Goal: Task Accomplishment & Management: Complete application form

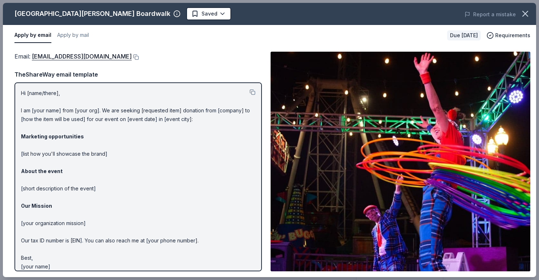
scroll to position [142, 0]
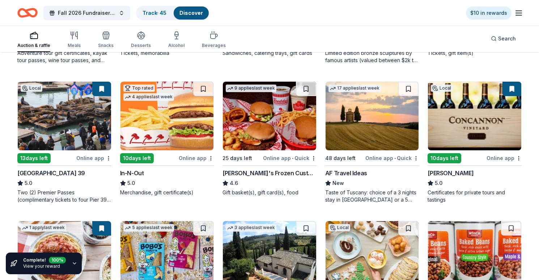
scroll to position [610, 0]
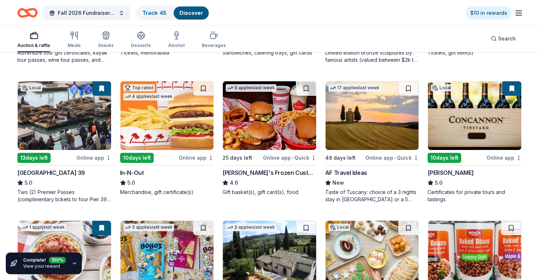
click at [62, 126] on img at bounding box center [64, 115] width 93 height 69
click at [469, 124] on img at bounding box center [474, 115] width 93 height 69
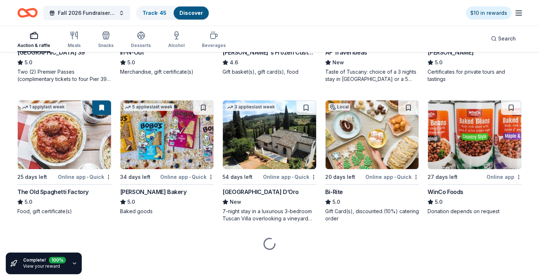
scroll to position [731, 0]
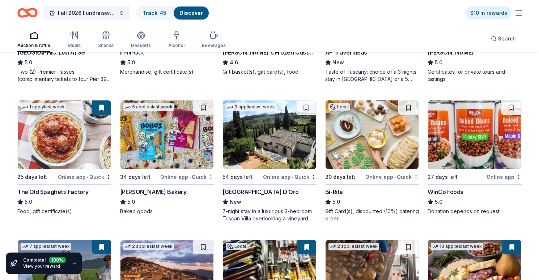
click at [354, 149] on img at bounding box center [371, 134] width 93 height 69
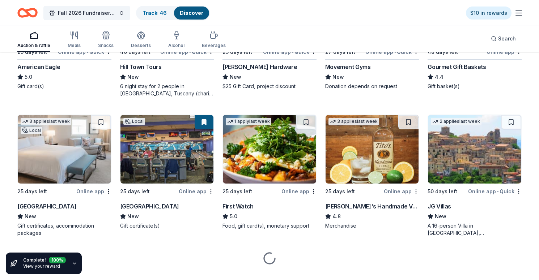
scroll to position [996, 0]
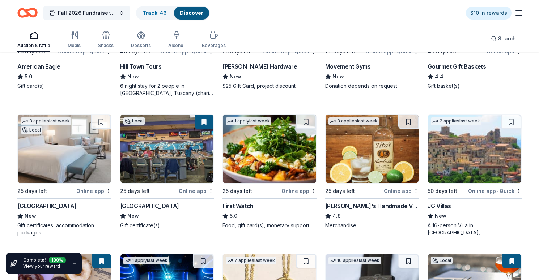
click at [366, 157] on img at bounding box center [371, 149] width 93 height 69
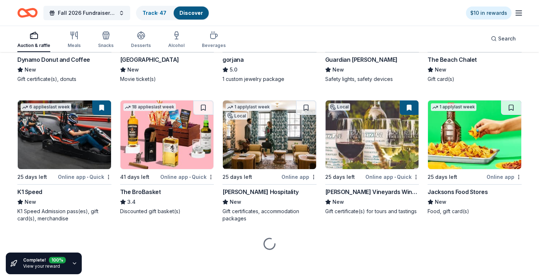
scroll to position [1281, 0]
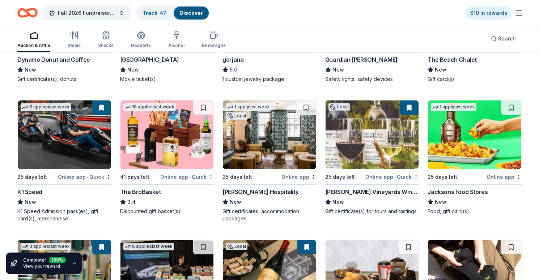
click at [286, 142] on img at bounding box center [269, 134] width 93 height 69
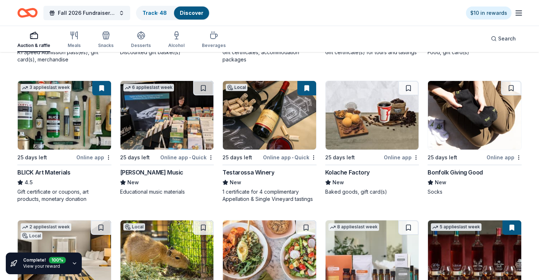
scroll to position [1442, 0]
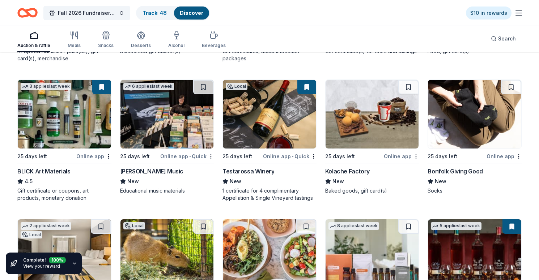
click at [174, 119] on img at bounding box center [166, 114] width 93 height 69
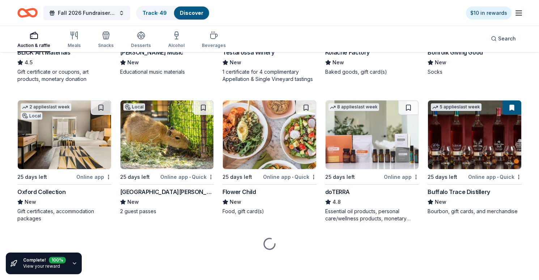
scroll to position [1561, 0]
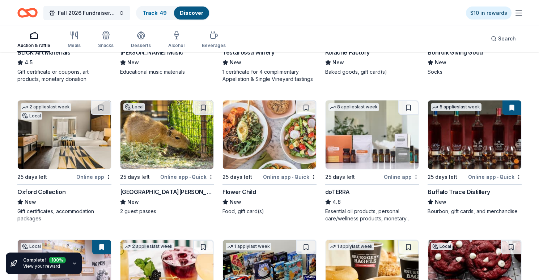
click at [52, 159] on img at bounding box center [64, 134] width 93 height 69
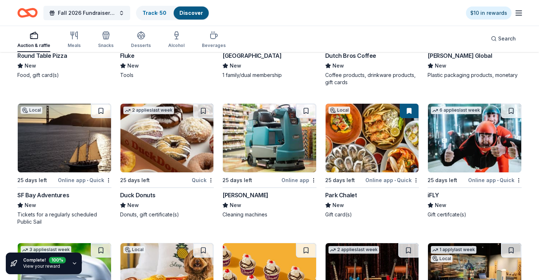
scroll to position [3210, 0]
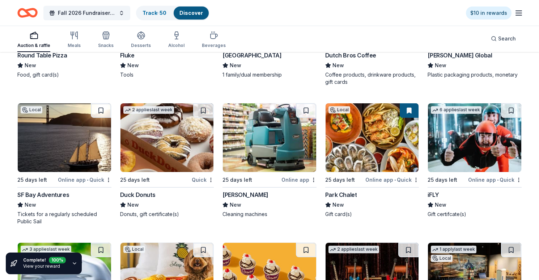
click at [88, 138] on img at bounding box center [64, 137] width 93 height 69
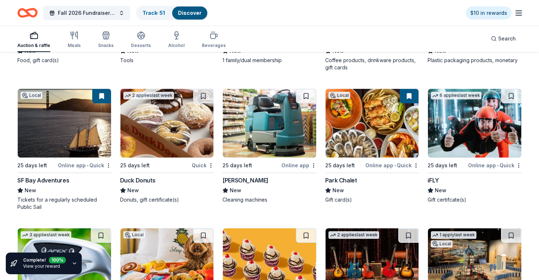
scroll to position [3227, 0]
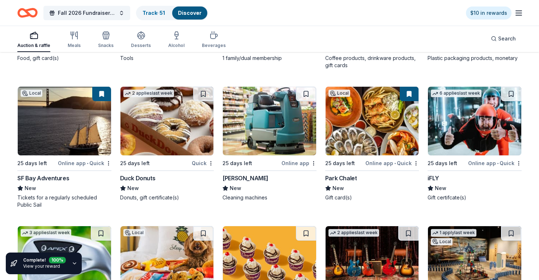
click at [467, 133] on img at bounding box center [474, 121] width 93 height 69
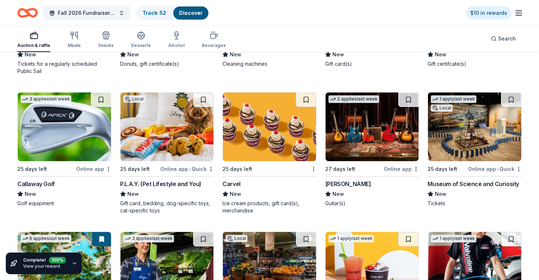
scroll to position [3361, 0]
click at [88, 148] on img at bounding box center [64, 127] width 93 height 69
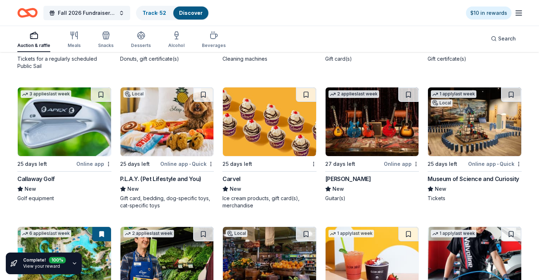
scroll to position [3359, 0]
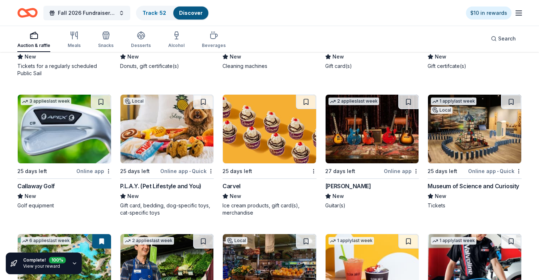
click at [466, 135] on img at bounding box center [474, 129] width 93 height 69
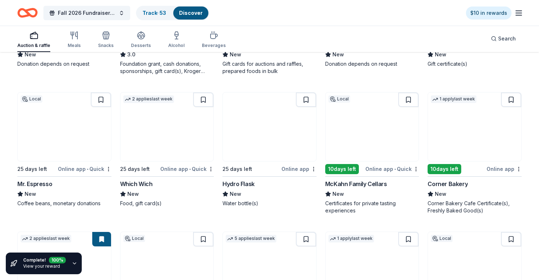
scroll to position [3642, 0]
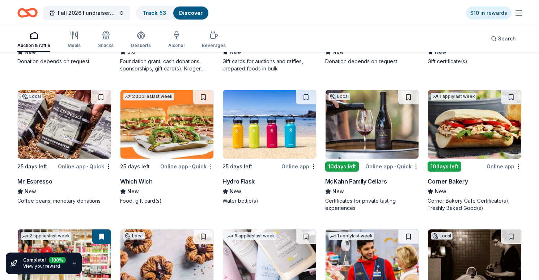
click at [71, 137] on img at bounding box center [64, 124] width 93 height 69
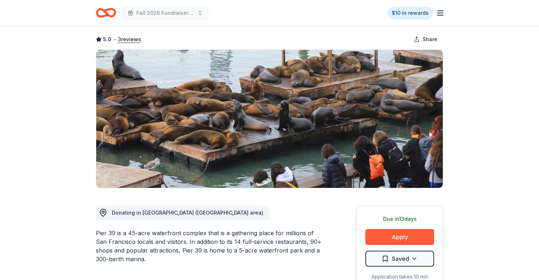
scroll to position [52, 0]
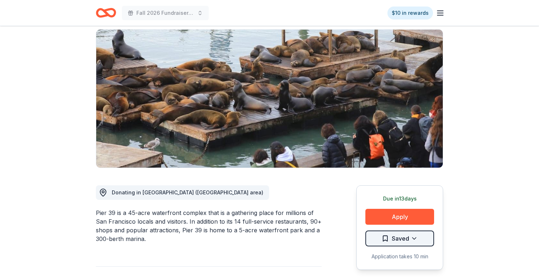
click at [393, 228] on html "Fall 2026 Fundraiser for SFYC $10 in rewards Due in 13 days Share San Francisco…" at bounding box center [269, 88] width 539 height 280
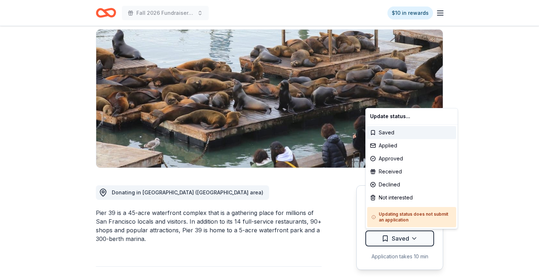
click at [535, 226] on html "Fall 2026 Fundraiser for SFYC $10 in rewards Due in 13 days Share San Francisco…" at bounding box center [269, 88] width 539 height 280
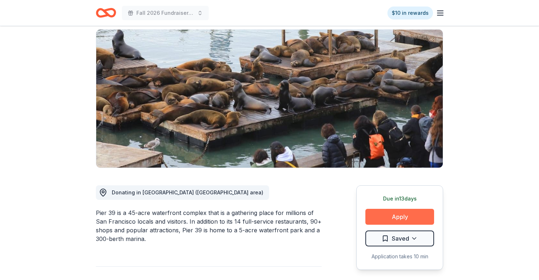
click at [392, 216] on button "Apply" at bounding box center [399, 217] width 69 height 16
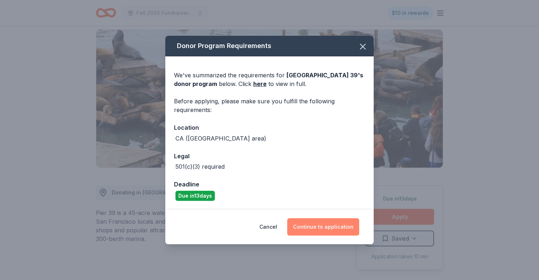
click at [342, 224] on button "Continue to application" at bounding box center [323, 226] width 72 height 17
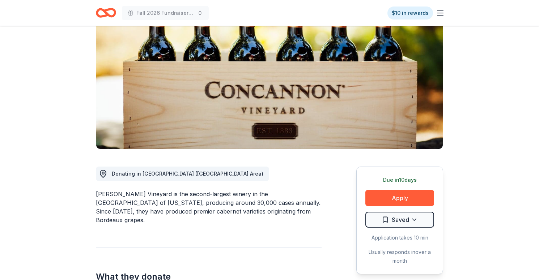
scroll to position [84, 0]
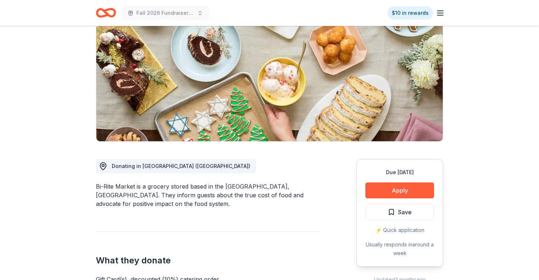
scroll to position [98, 0]
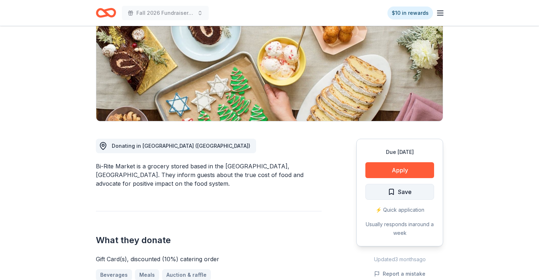
click at [393, 194] on span "Save" at bounding box center [400, 191] width 24 height 9
click at [397, 168] on button "Apply" at bounding box center [399, 170] width 69 height 16
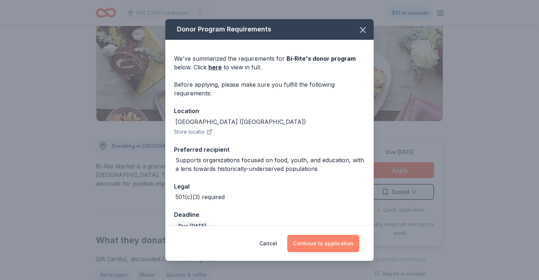
click at [336, 241] on button "Continue to application" at bounding box center [323, 243] width 72 height 17
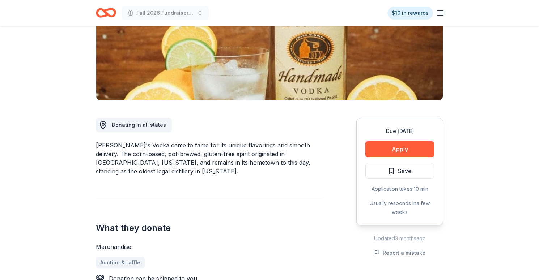
scroll to position [141, 0]
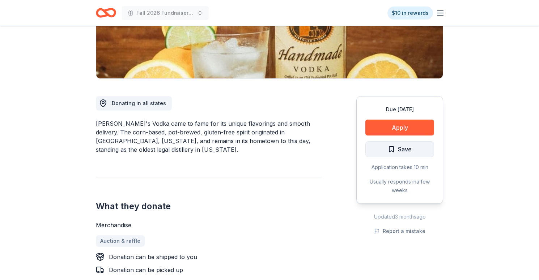
click at [410, 151] on span "Save" at bounding box center [405, 149] width 14 height 9
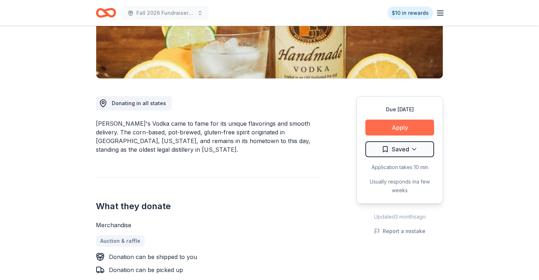
click at [405, 134] on button "Apply" at bounding box center [399, 128] width 69 height 16
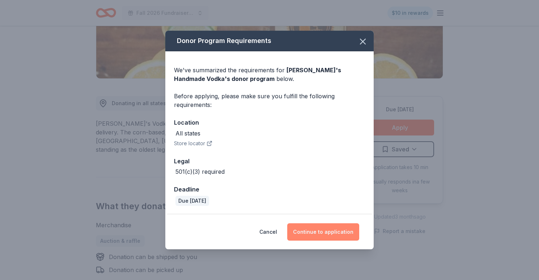
click at [320, 233] on button "Continue to application" at bounding box center [323, 231] width 72 height 17
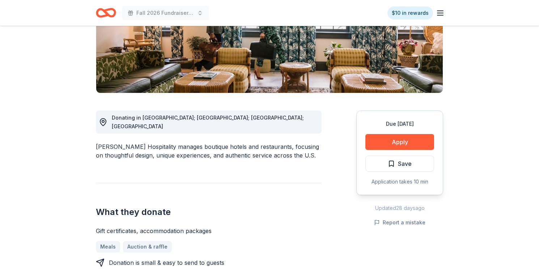
scroll to position [137, 0]
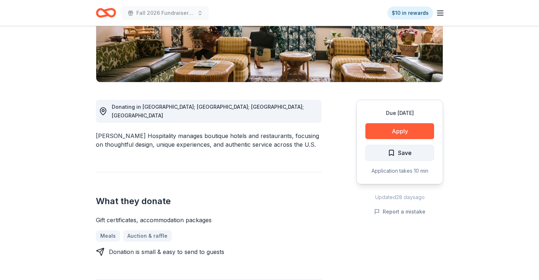
click at [406, 156] on span "Save" at bounding box center [405, 152] width 14 height 9
click at [406, 134] on button "Apply" at bounding box center [399, 131] width 69 height 16
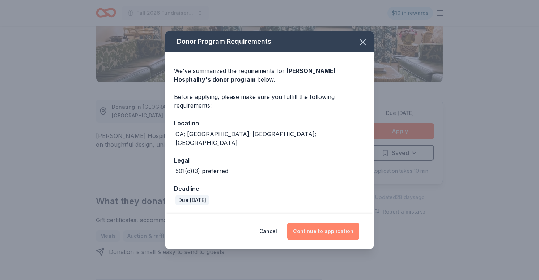
click at [321, 223] on button "Continue to application" at bounding box center [323, 231] width 72 height 17
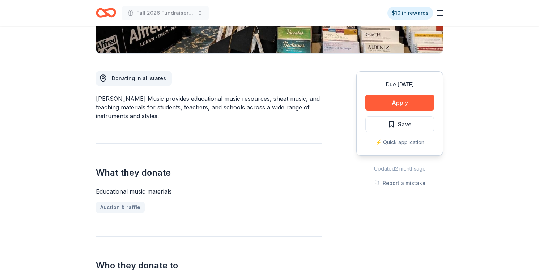
scroll to position [170, 0]
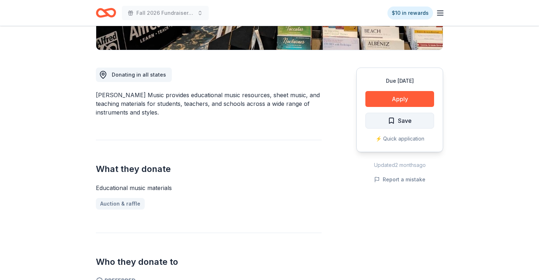
click at [404, 123] on span "Save" at bounding box center [405, 120] width 14 height 9
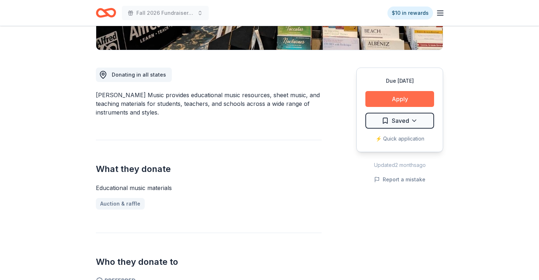
click at [413, 98] on button "Apply" at bounding box center [399, 99] width 69 height 16
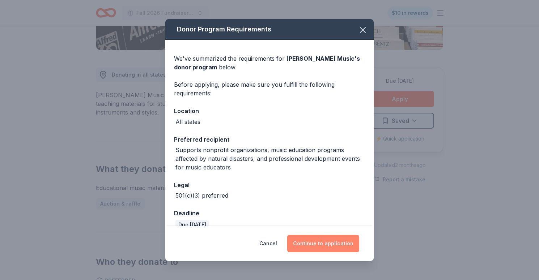
click at [329, 240] on button "Continue to application" at bounding box center [323, 243] width 72 height 17
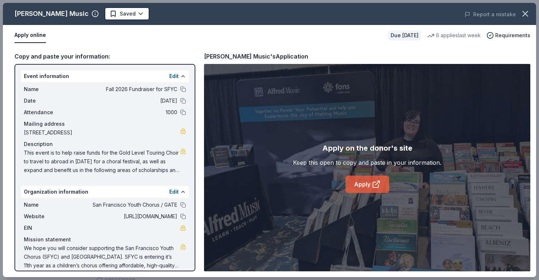
click at [361, 177] on link "Apply" at bounding box center [367, 184] width 44 height 17
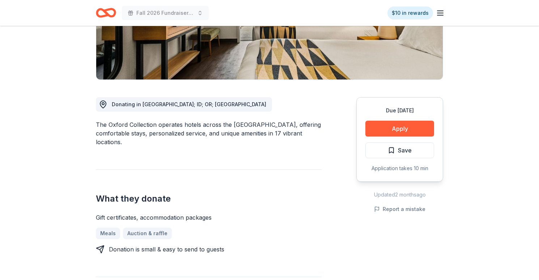
scroll to position [144, 0]
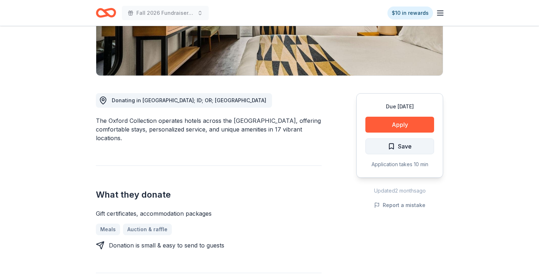
click at [416, 150] on button "Save" at bounding box center [399, 146] width 69 height 16
click at [411, 126] on button "Apply" at bounding box center [399, 125] width 69 height 16
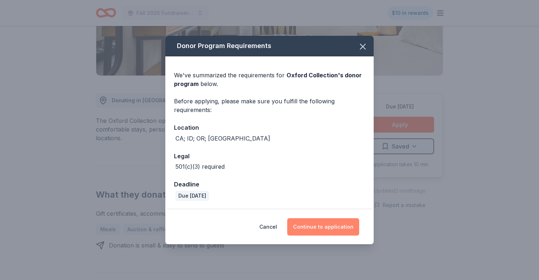
click at [331, 221] on button "Continue to application" at bounding box center [323, 226] width 72 height 17
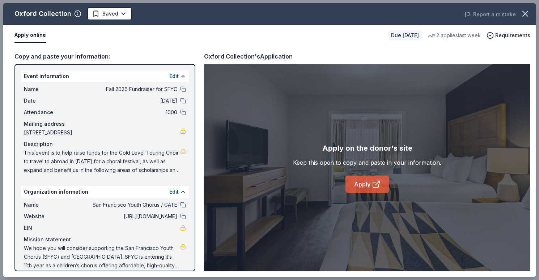
click at [361, 181] on link "Apply" at bounding box center [367, 184] width 44 height 17
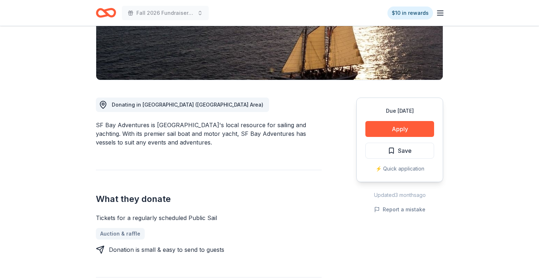
scroll to position [165, 0]
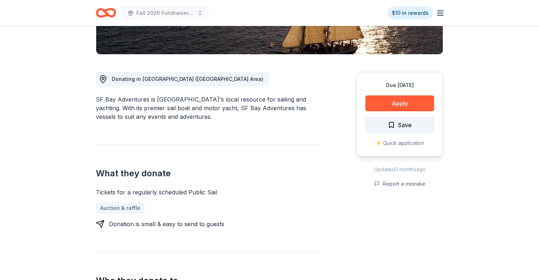
click at [413, 125] on button "Save" at bounding box center [399, 125] width 69 height 16
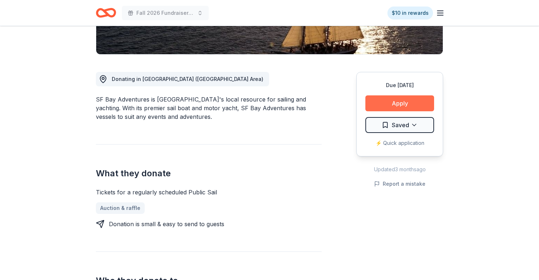
click at [406, 101] on button "Apply" at bounding box center [399, 103] width 69 height 16
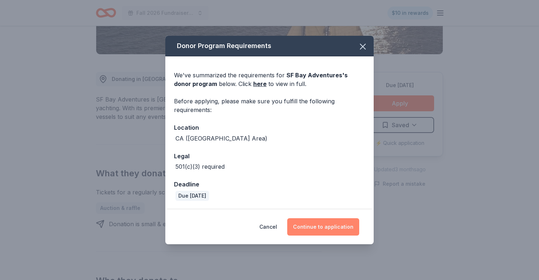
click at [312, 221] on button "Continue to application" at bounding box center [323, 226] width 72 height 17
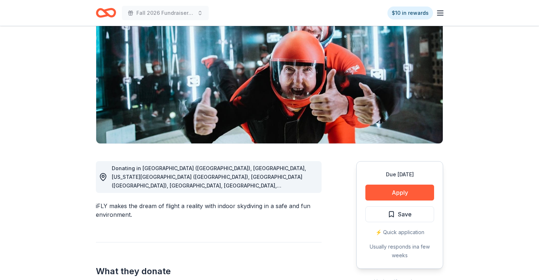
scroll to position [105, 0]
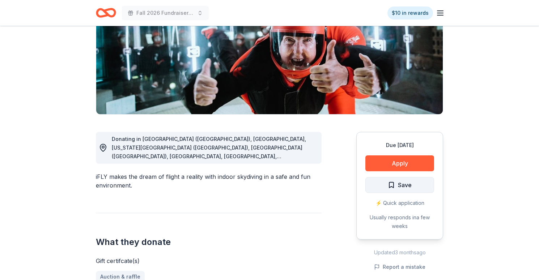
click at [413, 188] on button "Save" at bounding box center [399, 185] width 69 height 16
click at [414, 160] on button "Apply" at bounding box center [399, 163] width 69 height 16
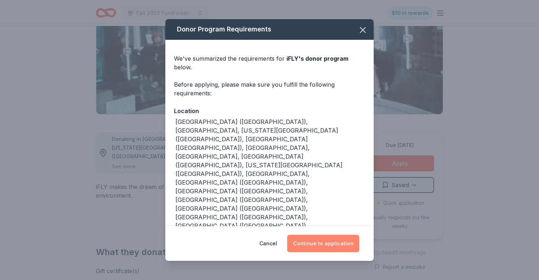
click at [334, 235] on button "Continue to application" at bounding box center [323, 243] width 72 height 17
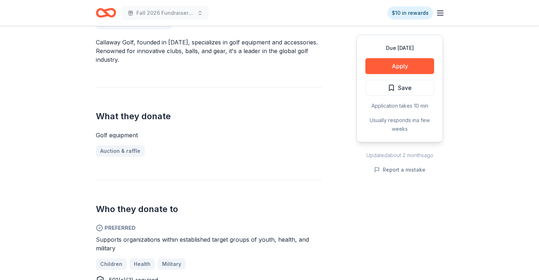
scroll to position [223, 0]
click at [406, 67] on button "Apply" at bounding box center [399, 66] width 69 height 16
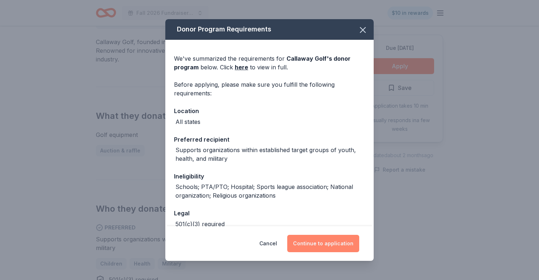
click at [308, 240] on button "Continue to application" at bounding box center [323, 243] width 72 height 17
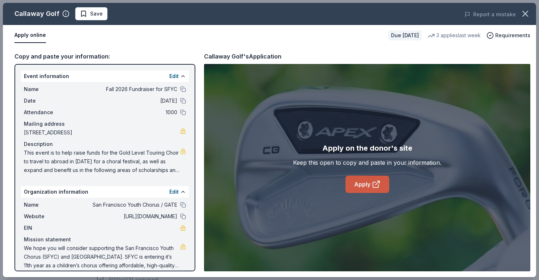
click at [370, 184] on link "Apply" at bounding box center [367, 184] width 44 height 17
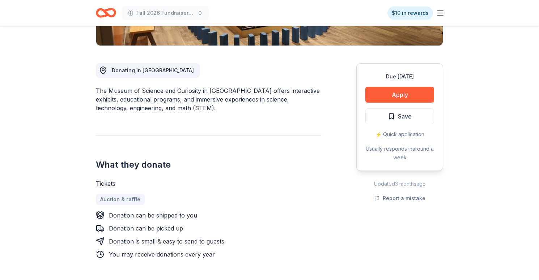
scroll to position [177, 0]
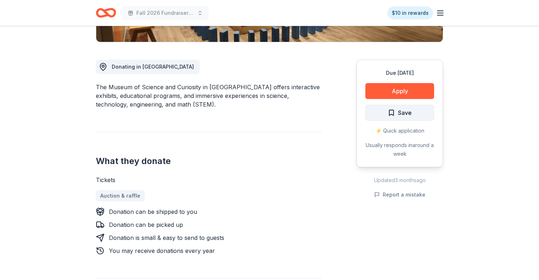
click at [416, 119] on button "Save" at bounding box center [399, 113] width 69 height 16
click at [413, 89] on button "Apply" at bounding box center [399, 91] width 69 height 16
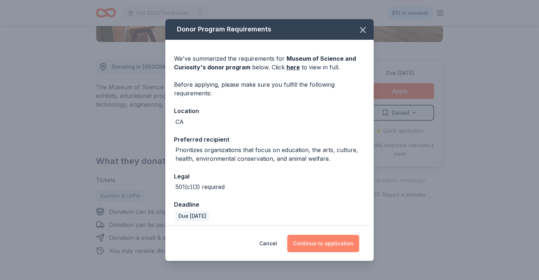
click at [327, 241] on button "Continue to application" at bounding box center [323, 243] width 72 height 17
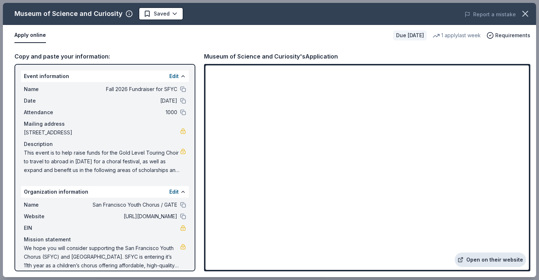
click at [502, 257] on link "Open on their website" at bounding box center [489, 260] width 71 height 14
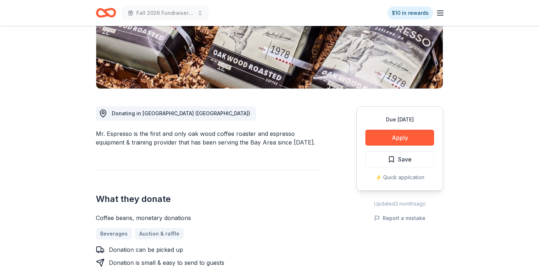
scroll to position [140, 0]
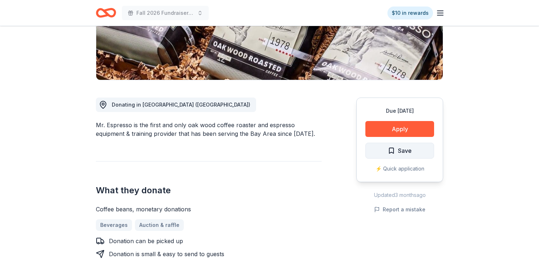
click at [419, 154] on button "Save" at bounding box center [399, 151] width 69 height 16
click at [419, 127] on button "Apply" at bounding box center [399, 129] width 69 height 16
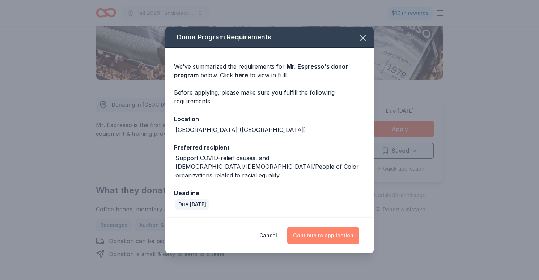
click at [333, 234] on button "Continue to application" at bounding box center [323, 235] width 72 height 17
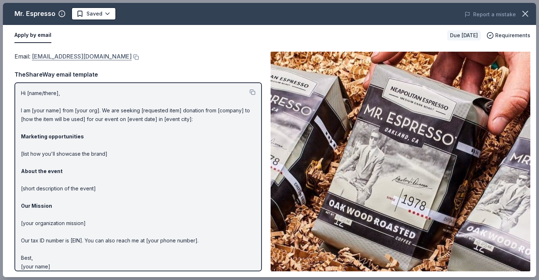
drag, startPoint x: 95, startPoint y: 58, endPoint x: 40, endPoint y: 55, distance: 55.4
click at [40, 55] on div "Email : [EMAIL_ADDRESS][DOMAIN_NAME]" at bounding box center [137, 56] width 247 height 9
click at [40, 55] on link "[EMAIL_ADDRESS][DOMAIN_NAME]" at bounding box center [82, 56] width 100 height 9
